Goal: Task Accomplishment & Management: Manage account settings

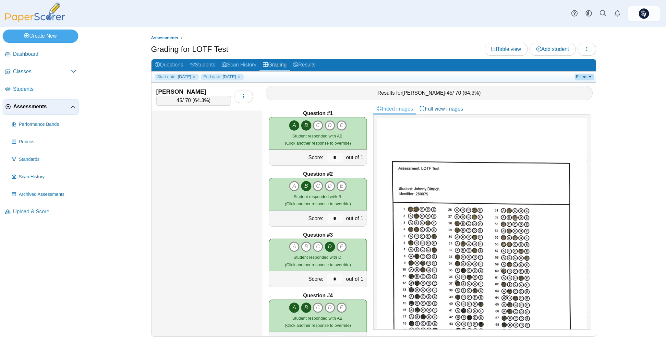
click at [592, 78] on link "Filters" at bounding box center [585, 77] width 20 height 6
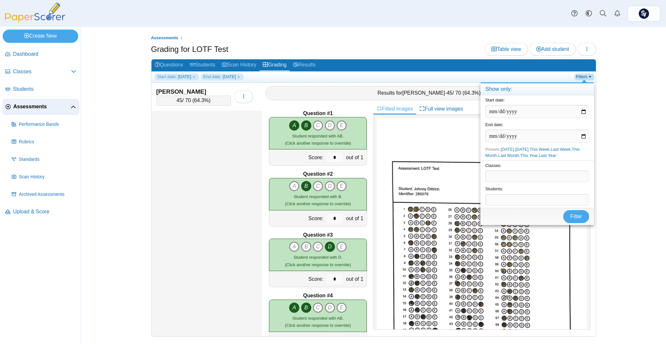
click at [592, 78] on link "Filters" at bounding box center [585, 77] width 20 height 6
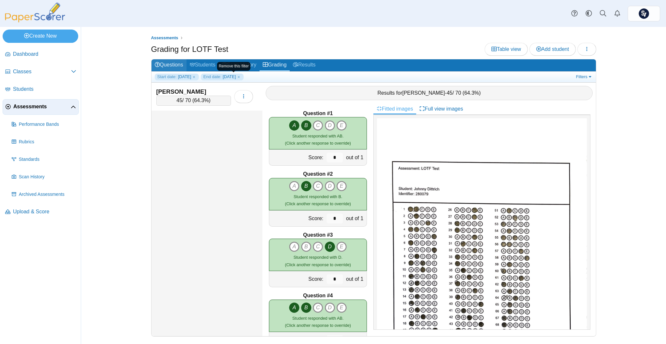
click at [173, 66] on link "Questions" at bounding box center [169, 65] width 35 height 12
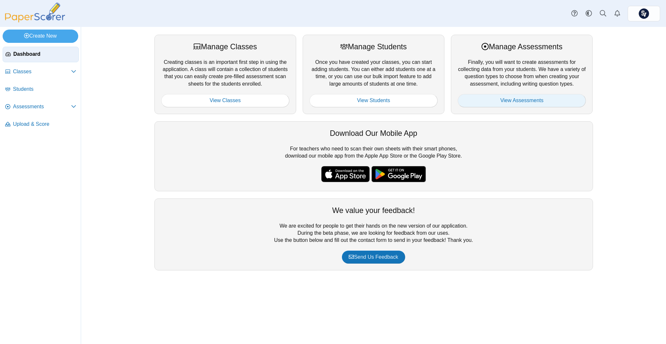
click at [482, 106] on link "View Assessments" at bounding box center [522, 100] width 128 height 13
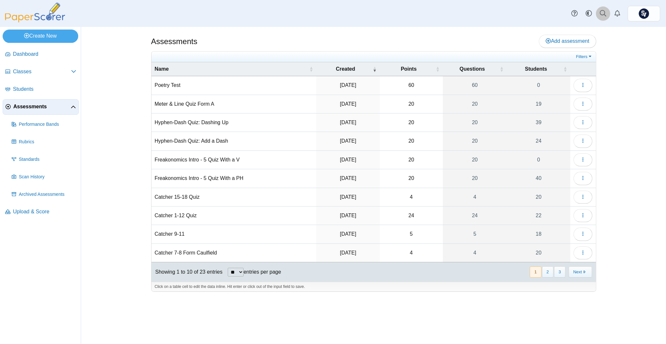
click at [604, 14] on icon at bounding box center [603, 13] width 6 height 6
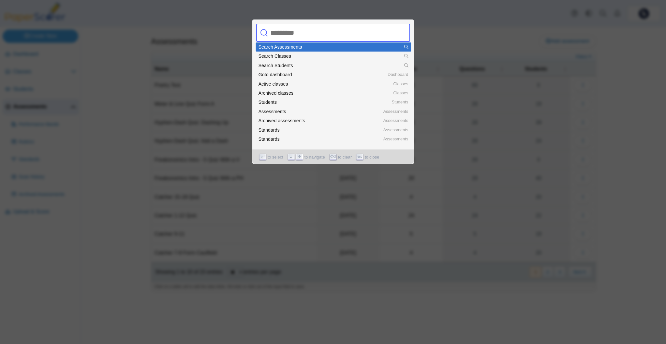
click at [348, 35] on input "text" at bounding box center [326, 33] width 117 height 18
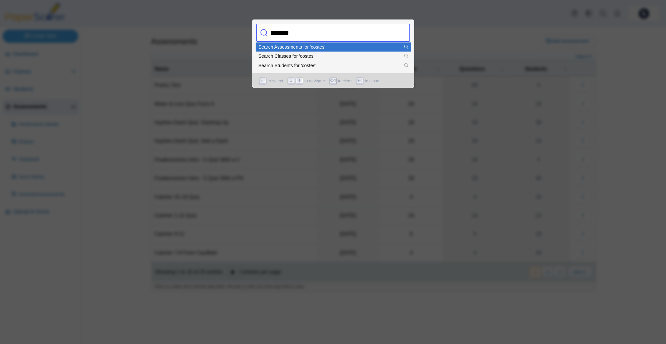
type input "********"
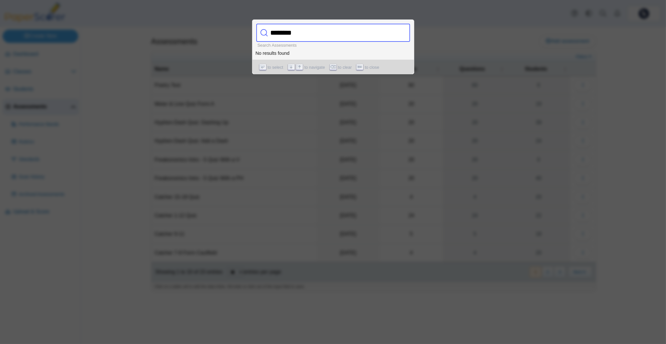
click at [339, 31] on input "********" at bounding box center [326, 33] width 117 height 18
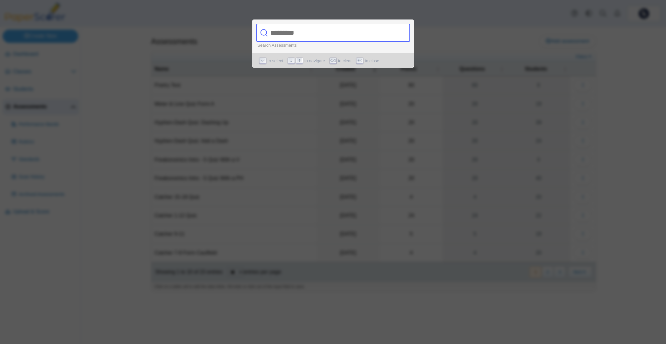
click at [493, 83] on div at bounding box center [333, 172] width 666 height 344
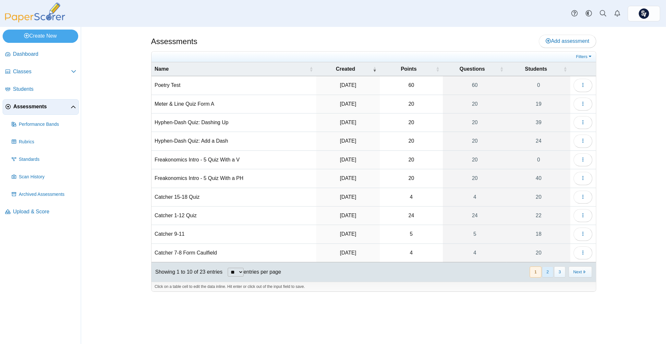
click at [545, 275] on button "2" at bounding box center [547, 272] width 11 height 11
click at [582, 218] on icon "button" at bounding box center [582, 215] width 5 height 5
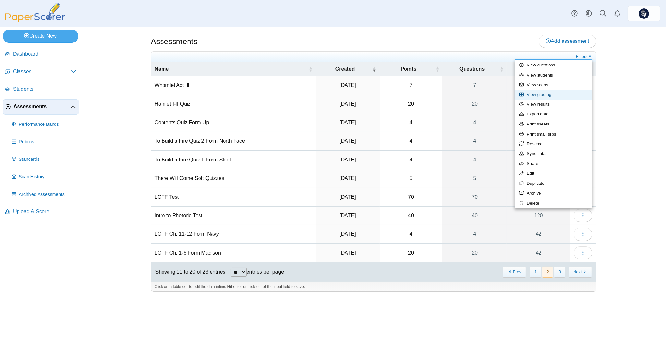
click at [541, 94] on link "View grading" at bounding box center [554, 95] width 78 height 10
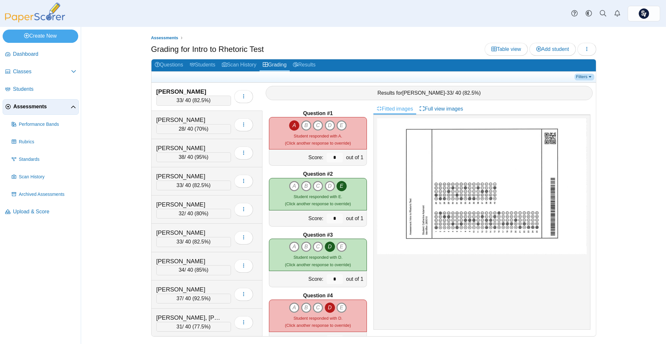
click at [582, 77] on link "Filters" at bounding box center [585, 77] width 20 height 6
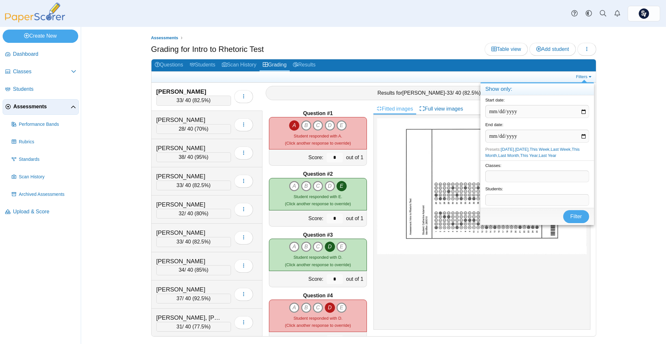
click at [521, 178] on span at bounding box center [537, 176] width 103 height 11
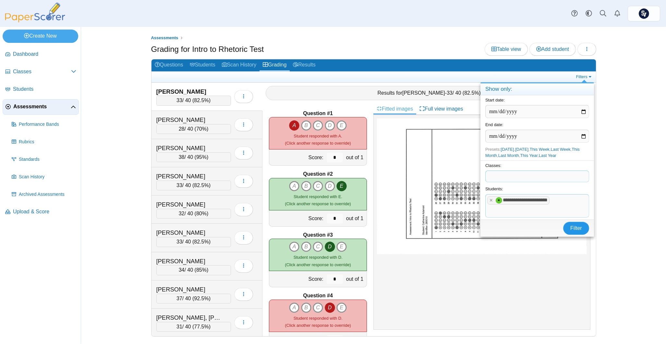
click at [569, 227] on button "Filter" at bounding box center [576, 228] width 26 height 13
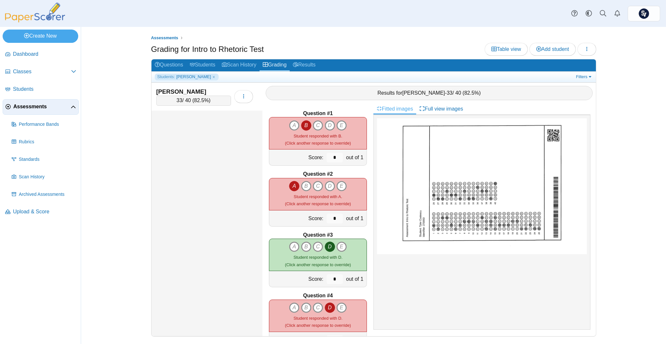
click at [41, 106] on span "Assessments" at bounding box center [41, 106] width 57 height 7
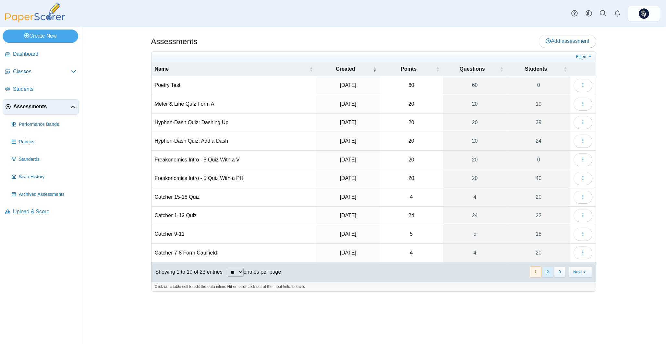
click at [547, 273] on button "2" at bounding box center [547, 272] width 11 height 11
click at [587, 199] on button "button" at bounding box center [583, 197] width 19 height 13
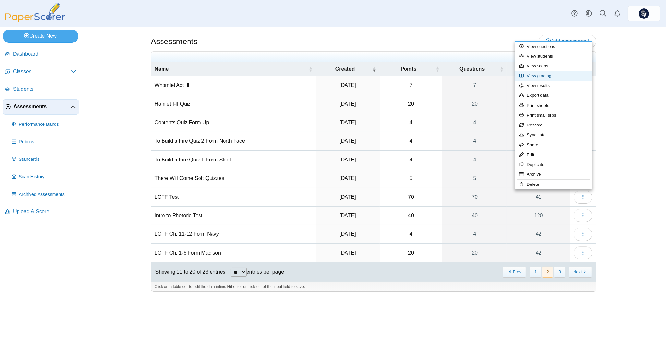
click at [569, 79] on link "View grading" at bounding box center [554, 76] width 78 height 10
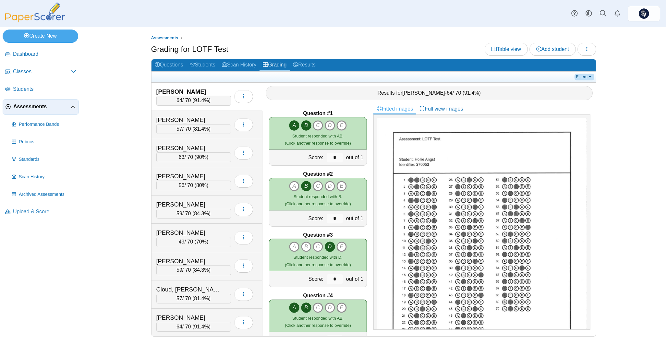
click at [588, 76] on link "Filters" at bounding box center [585, 77] width 20 height 6
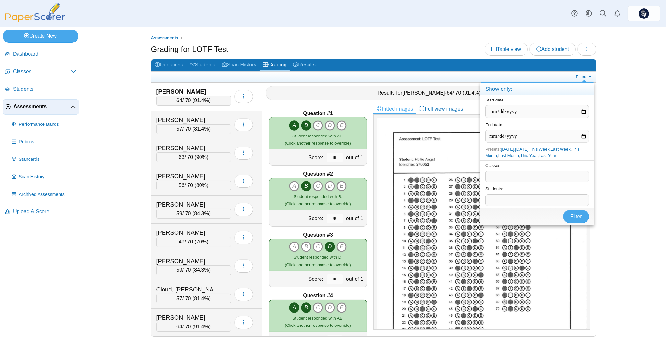
click at [610, 120] on div "Assessments Grading for LOTF Test Table view Add student Loading…" at bounding box center [373, 185] width 487 height 317
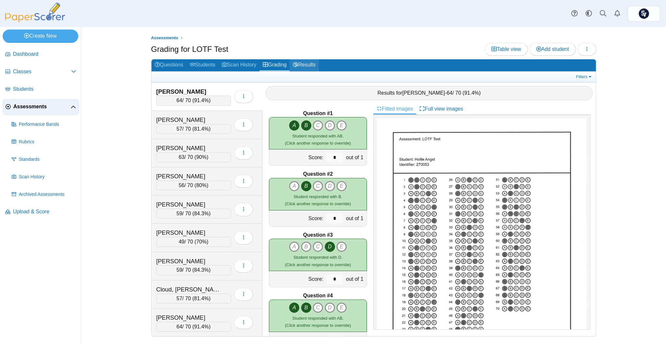
click at [306, 63] on link "Results" at bounding box center [304, 65] width 29 height 12
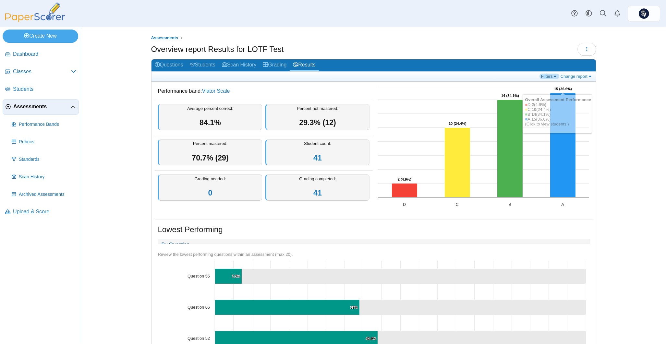
click at [541, 78] on link "Filters" at bounding box center [550, 77] width 20 height 6
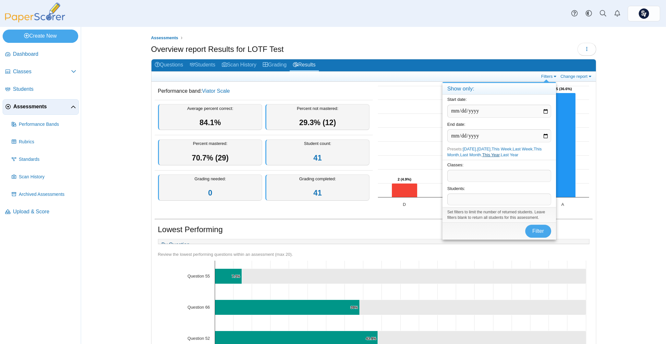
click at [499, 155] on link "This Year" at bounding box center [491, 155] width 18 height 5
type input "**********"
click at [539, 233] on span "Filter" at bounding box center [538, 231] width 12 height 6
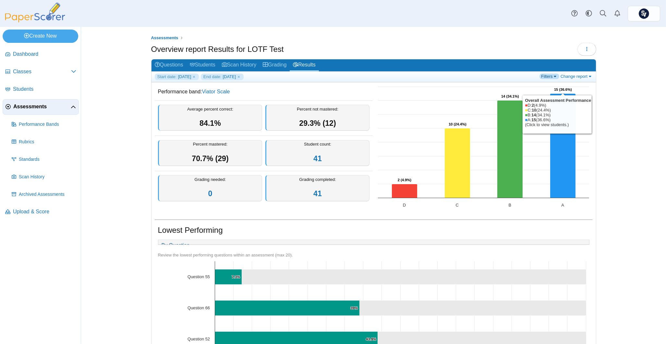
click at [547, 74] on link "Filters" at bounding box center [550, 77] width 20 height 6
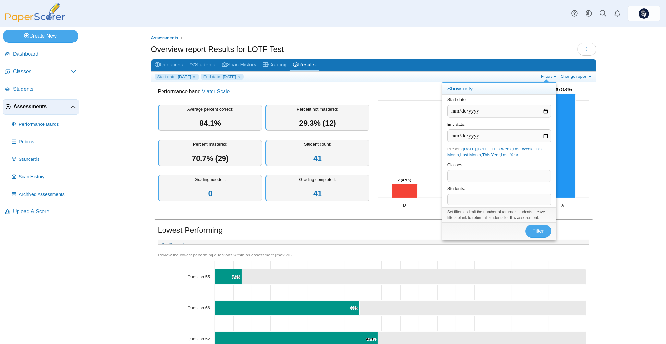
click at [464, 177] on span at bounding box center [499, 175] width 103 height 11
click at [535, 228] on span "Filter" at bounding box center [538, 231] width 12 height 6
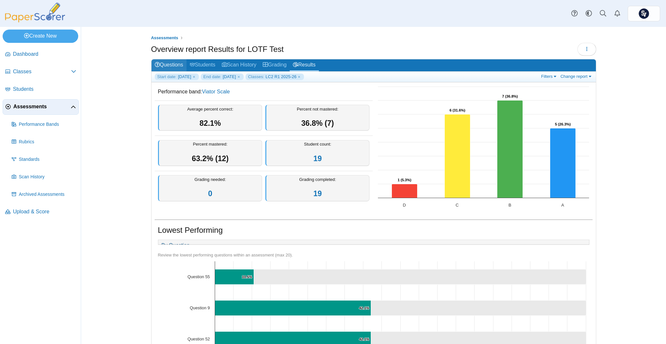
click at [170, 65] on link "Questions" at bounding box center [169, 65] width 35 height 12
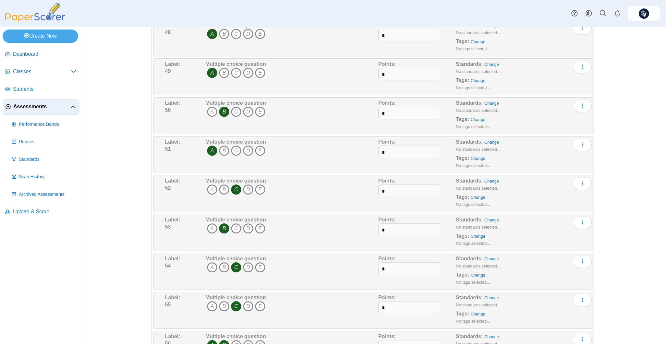
scroll to position [1990, 0]
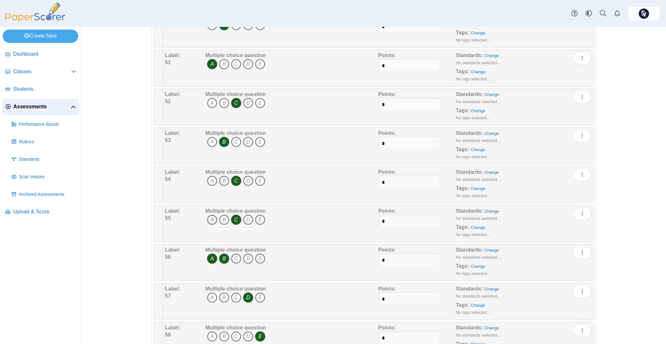
click at [208, 224] on icon "A" at bounding box center [212, 220] width 10 height 10
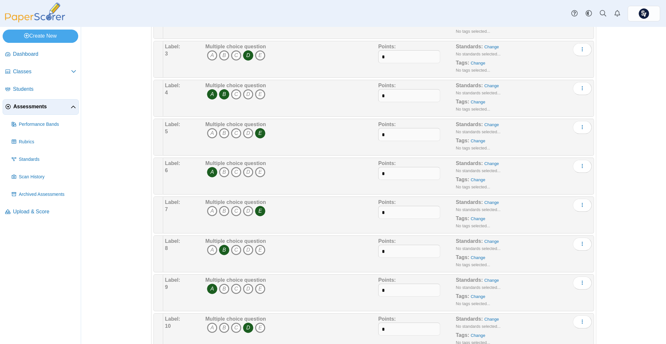
scroll to position [0, 0]
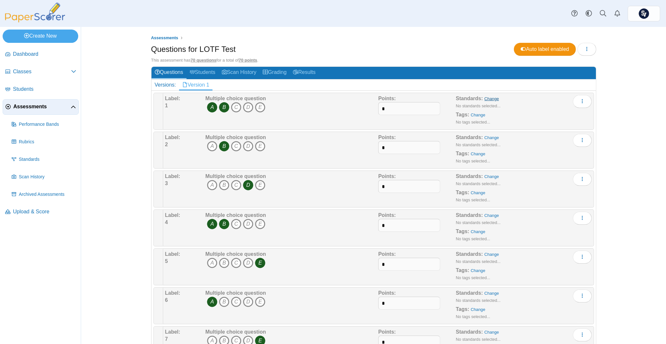
click at [484, 99] on link "Change" at bounding box center [491, 98] width 15 height 5
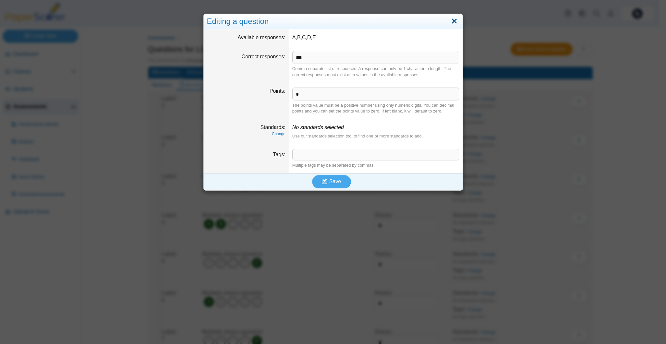
click at [451, 23] on link "Close" at bounding box center [454, 21] width 10 height 11
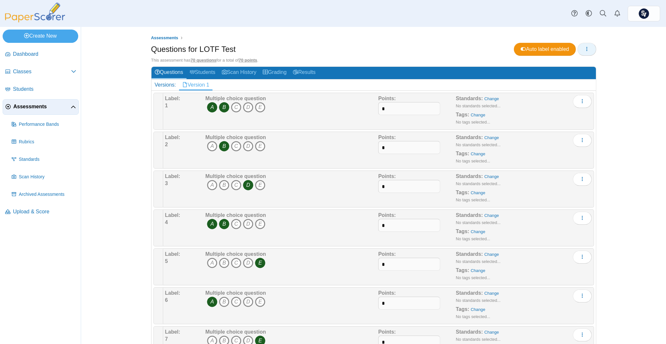
click at [586, 51] on button "button" at bounding box center [587, 49] width 19 height 13
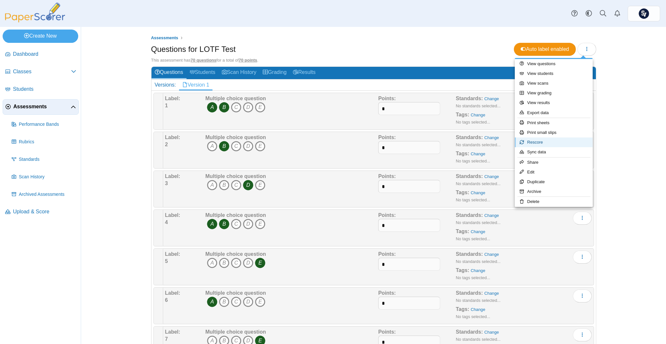
click at [552, 143] on link "Rescore" at bounding box center [554, 143] width 78 height 10
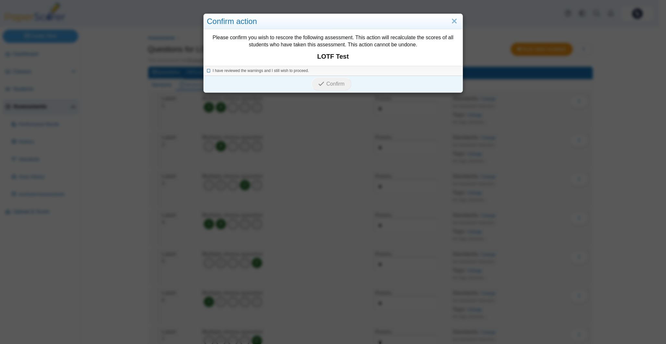
click at [229, 73] on span "I have reviewed the warnings and I still wish to proceed." at bounding box center [261, 70] width 96 height 5
click at [454, 21] on link "Close" at bounding box center [454, 21] width 10 height 11
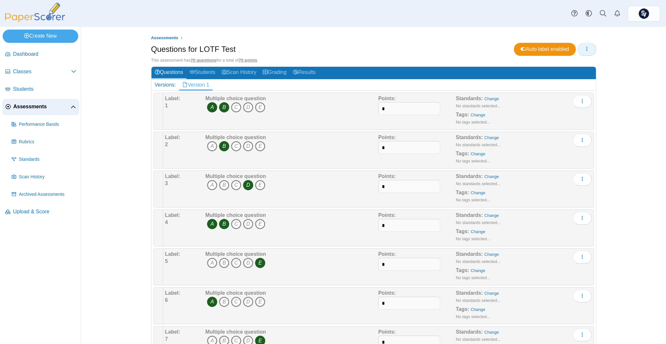
click at [578, 47] on button "button" at bounding box center [587, 49] width 19 height 13
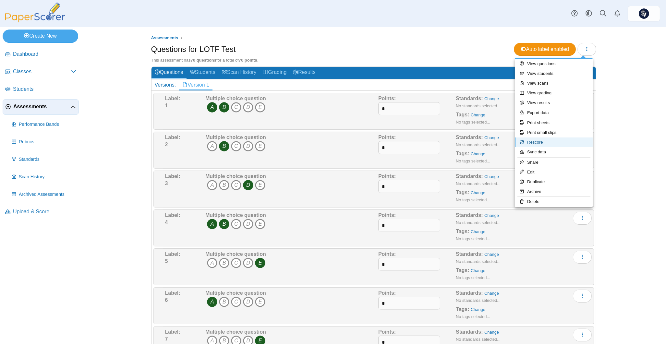
click at [565, 144] on link "Rescore" at bounding box center [554, 143] width 78 height 10
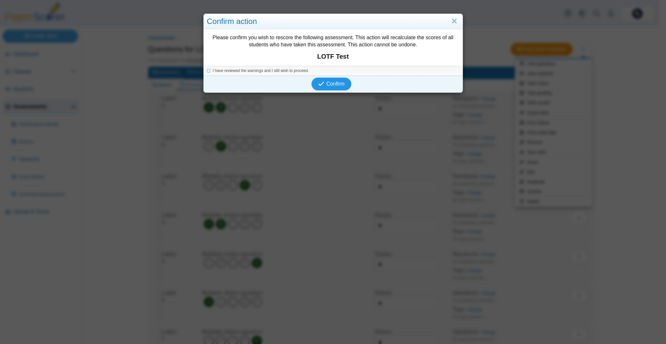
click at [329, 83] on span "Confirm" at bounding box center [335, 84] width 18 height 6
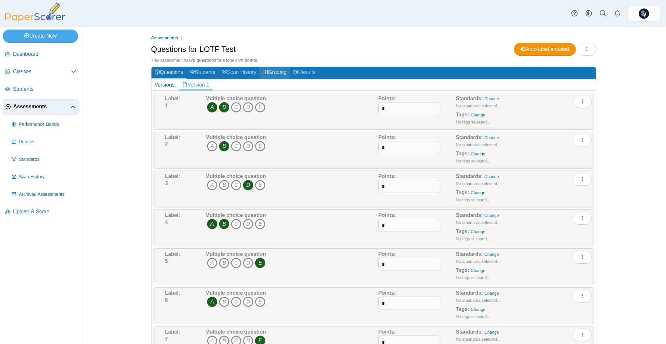
click at [273, 70] on link "Grading" at bounding box center [275, 73] width 30 height 12
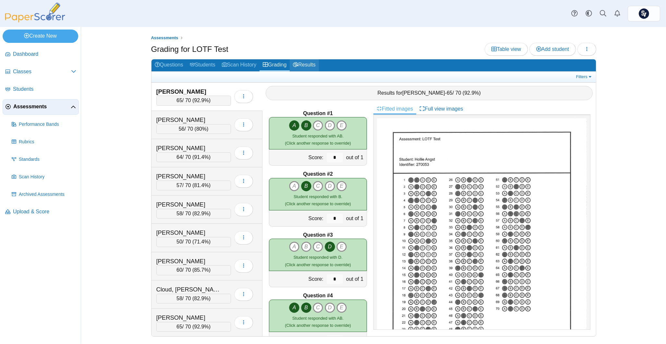
click at [311, 65] on link "Results" at bounding box center [304, 65] width 29 height 12
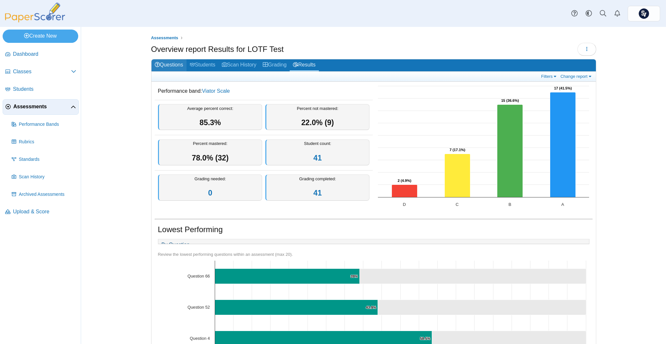
click at [171, 65] on link "Questions" at bounding box center [169, 65] width 35 height 12
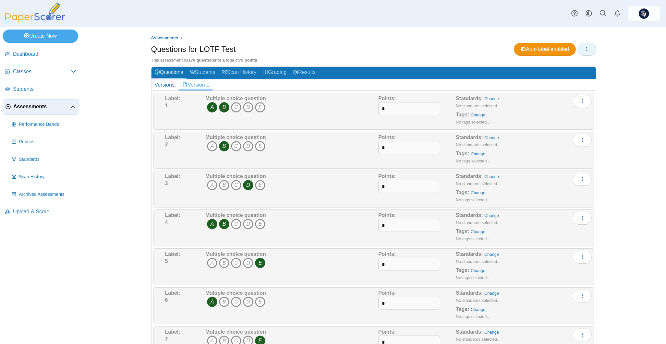
click at [587, 47] on button "button" at bounding box center [587, 49] width 19 height 13
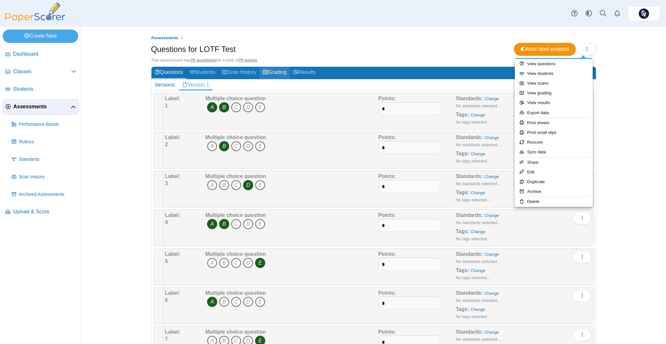
click at [264, 72] on use at bounding box center [265, 72] width 5 height 5
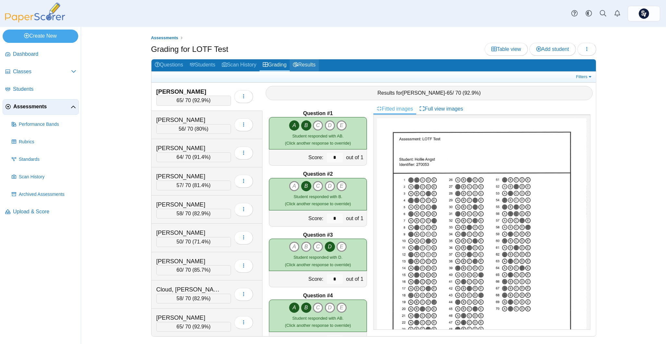
click at [309, 64] on link "Results" at bounding box center [304, 65] width 29 height 12
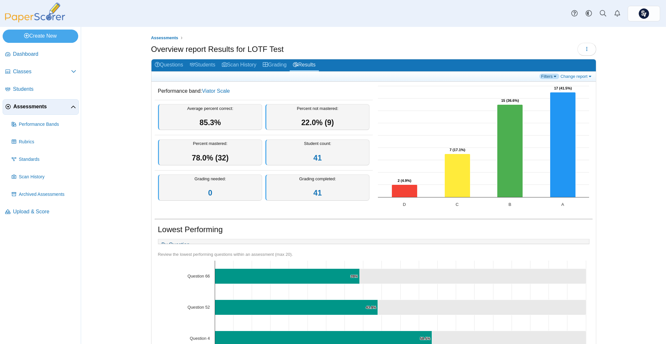
click at [548, 74] on link "Filters" at bounding box center [550, 77] width 20 height 6
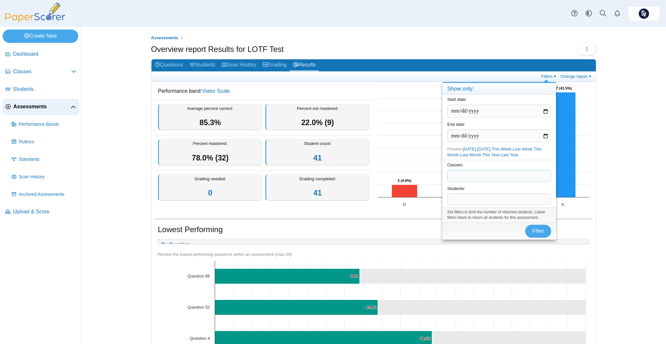
click at [482, 176] on span at bounding box center [499, 175] width 103 height 11
click at [535, 234] on span "Filter" at bounding box center [538, 231] width 12 height 6
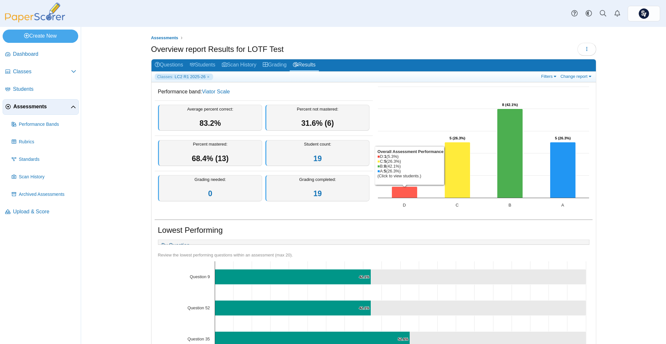
click at [403, 193] on icon "D, 1. Overall Assessment Performance." at bounding box center [405, 192] width 26 height 11
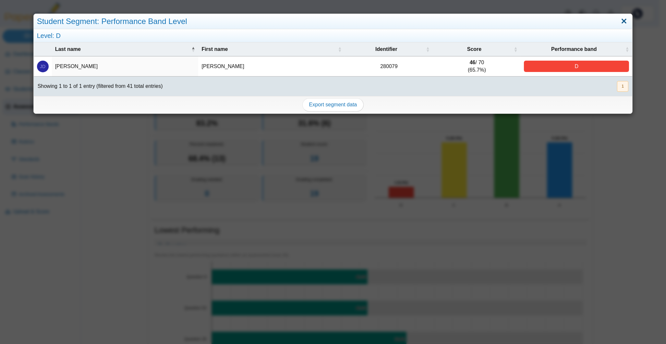
click at [619, 20] on link "Close" at bounding box center [624, 21] width 10 height 11
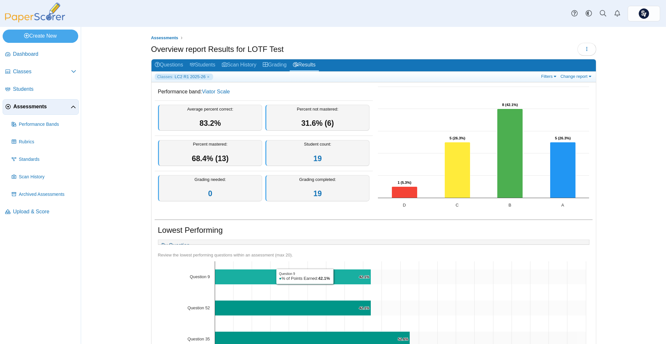
click at [332, 283] on icon "Question 9, 42.1%. % of Points Earned." at bounding box center [293, 276] width 156 height 15
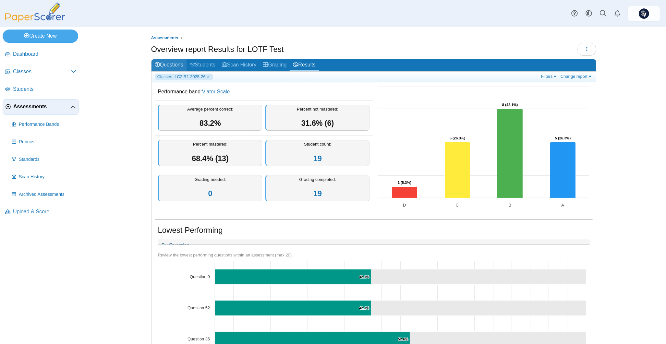
click at [171, 65] on link "Questions" at bounding box center [169, 65] width 35 height 12
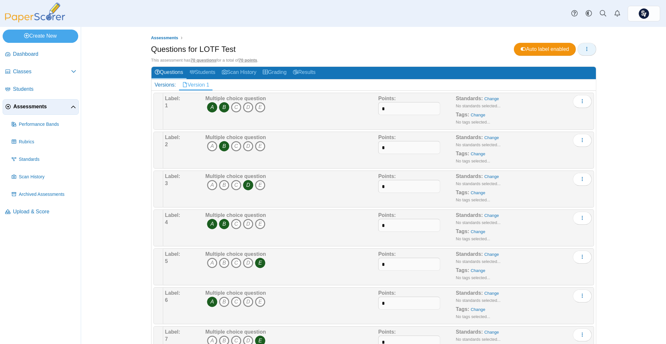
click at [578, 47] on button "button" at bounding box center [587, 49] width 19 height 13
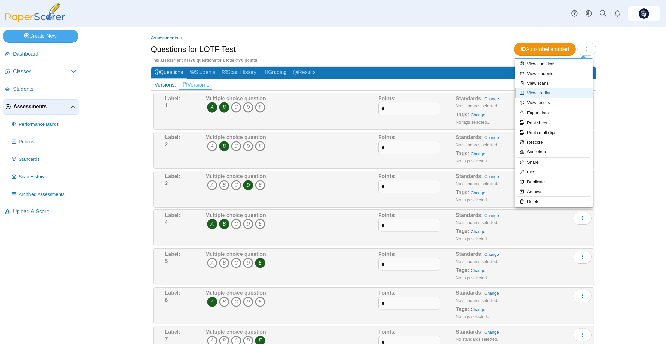
click at [553, 93] on link "View grading" at bounding box center [554, 93] width 78 height 10
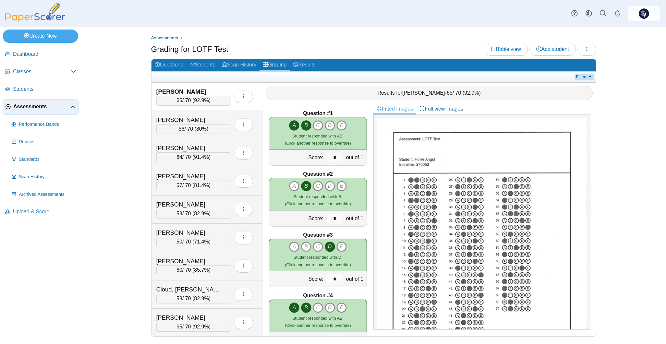
click at [582, 77] on link "Filters" at bounding box center [585, 77] width 20 height 6
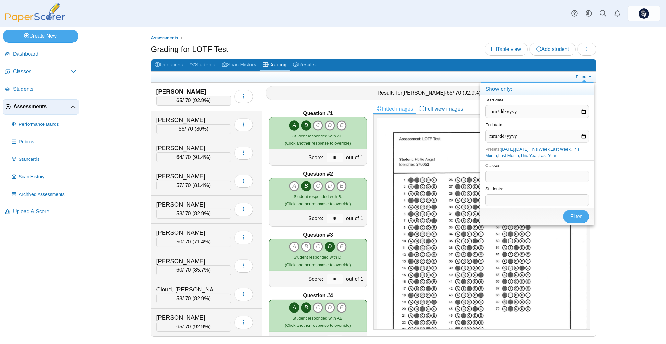
click at [535, 180] on span at bounding box center [537, 176] width 103 height 11
click at [572, 214] on span "Filter" at bounding box center [576, 217] width 12 height 6
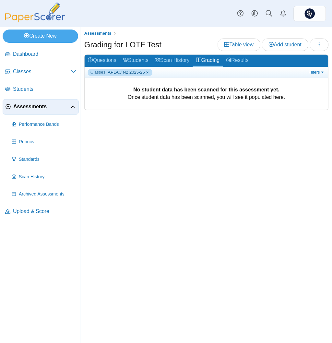
click at [143, 72] on link "Classes: APLAC N2 2025-26" at bounding box center [120, 72] width 65 height 6
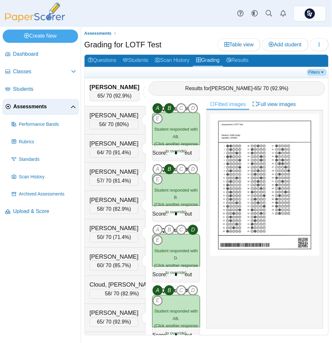
click at [318, 71] on link "Filters" at bounding box center [317, 72] width 20 height 6
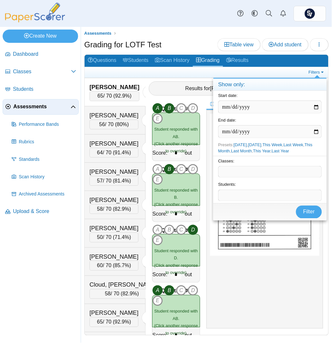
click at [268, 166] on span at bounding box center [270, 171] width 103 height 11
click at [304, 213] on span "Filter" at bounding box center [309, 212] width 12 height 6
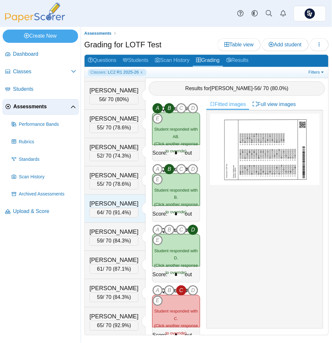
scroll to position [383, 0]
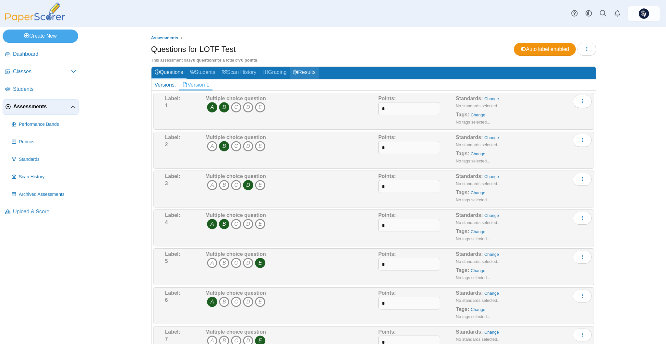
click at [298, 74] on use at bounding box center [295, 72] width 5 height 5
